Goal: Transaction & Acquisition: Subscribe to service/newsletter

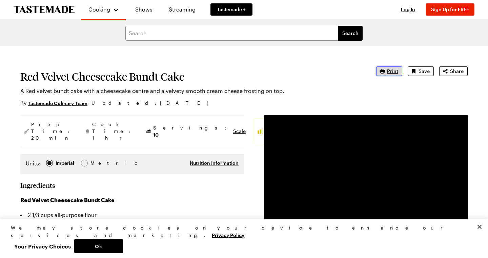
click at [395, 69] on span "Print" at bounding box center [392, 71] width 11 height 7
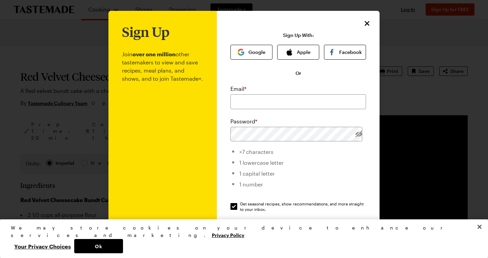
scroll to position [58, 0]
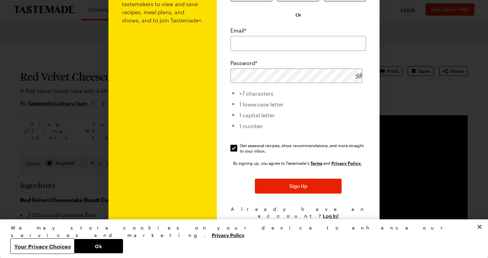
click at [74, 246] on button "Your Privacy Choices" at bounding box center [42, 246] width 63 height 14
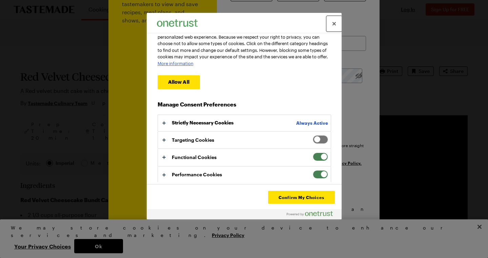
scroll to position [49, 0]
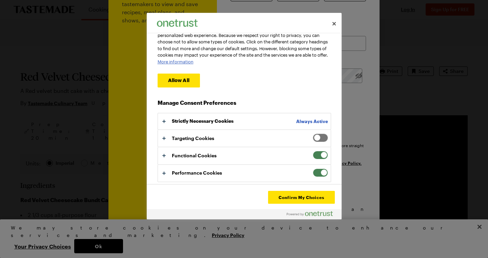
click at [315, 157] on span "Your Privacy Choices" at bounding box center [320, 155] width 15 height 8
click at [313, 151] on input "Functional Cookies" at bounding box center [313, 151] width 0 height 0
click at [317, 170] on span "Your Privacy Choices" at bounding box center [320, 173] width 15 height 8
click at [313, 169] on input "Performance Cookies" at bounding box center [313, 169] width 0 height 0
click at [310, 195] on button "Confirm My Choices" at bounding box center [301, 197] width 66 height 13
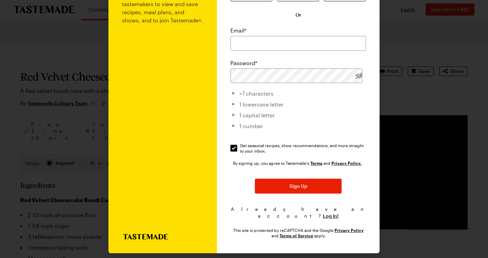
scroll to position [0, 0]
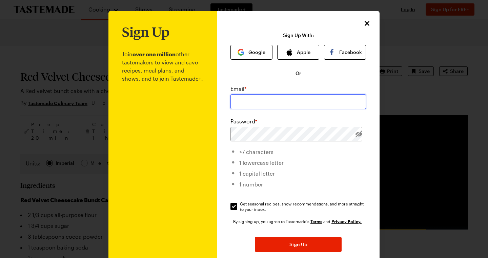
click at [288, 102] on input "email" at bounding box center [299, 101] width 136 height 15
type input "[EMAIL_ADDRESS][DOMAIN_NAME]"
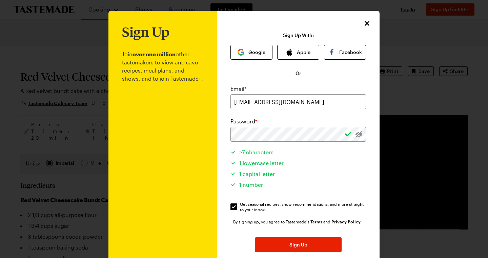
click at [265, 203] on span "Get seasonal recipes, show recommendations, and more straight to your inbox." at bounding box center [303, 206] width 127 height 11
click at [237, 204] on input "Get seasonal recipes, show recommendations, and more straight to your inbox. Ge…" at bounding box center [234, 207] width 7 height 7
checkbox input "false"
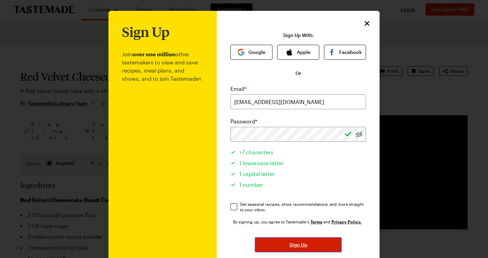
click at [279, 243] on button "Sign Up" at bounding box center [298, 244] width 87 height 15
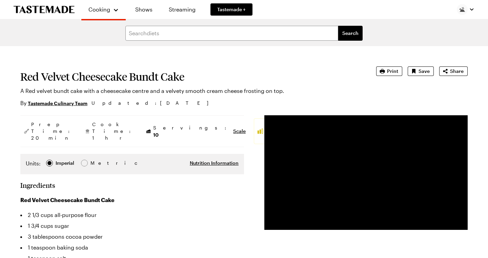
type textarea "x"
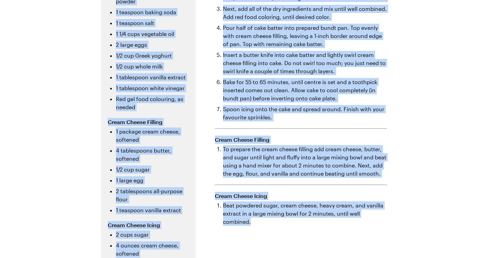
scroll to position [317, 0]
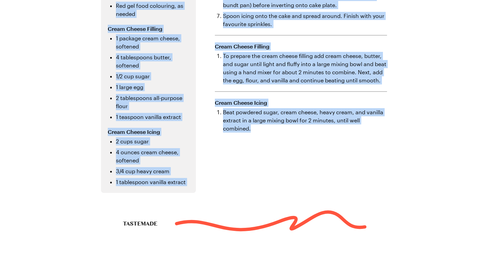
drag, startPoint x: 103, startPoint y: 146, endPoint x: 320, endPoint y: 160, distance: 216.9
click at [320, 160] on div "Ingredients Red Velvet Cheesecake Bundt Cake 2 1/3 cups all-purpose flour 1 3/4…" at bounding box center [244, 14] width 286 height 358
